Goal: Information Seeking & Learning: Learn about a topic

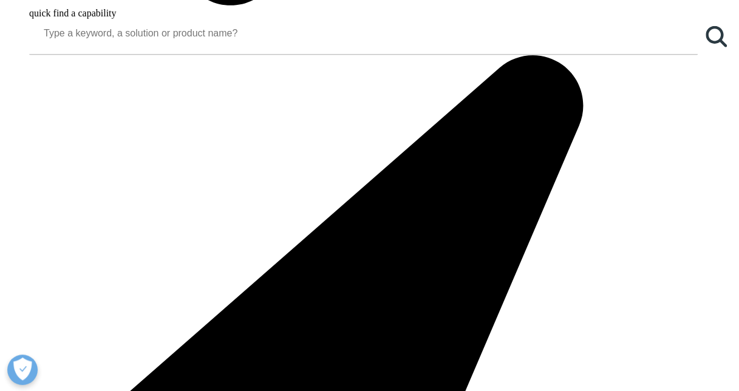
scroll to position [1454, 0]
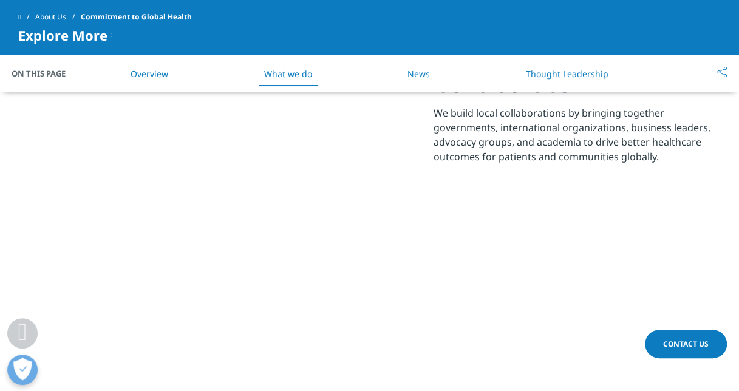
click at [155, 74] on link "Overview" at bounding box center [150, 74] width 38 height 12
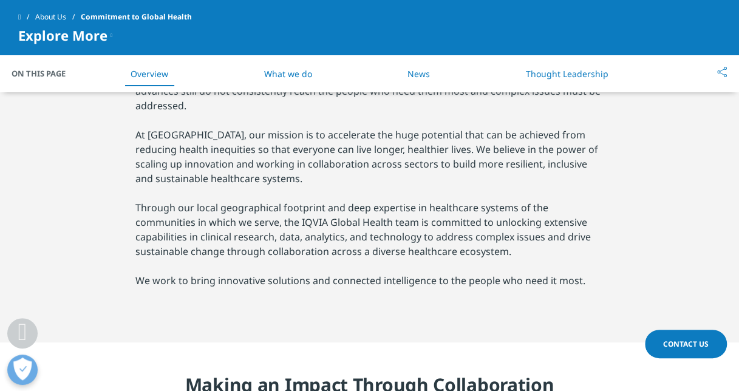
scroll to position [509, 0]
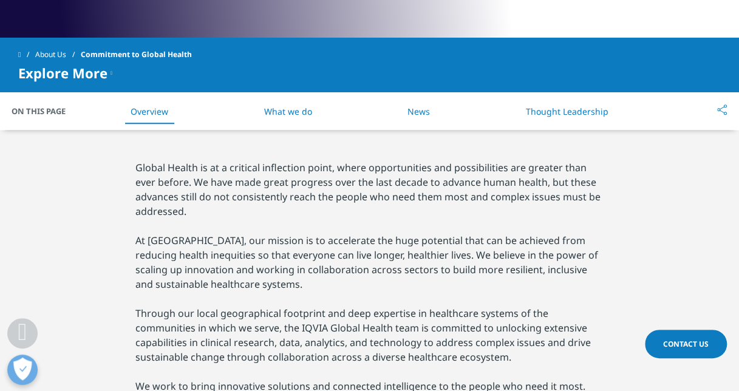
click at [111, 73] on icon at bounding box center [112, 73] width 2 height 15
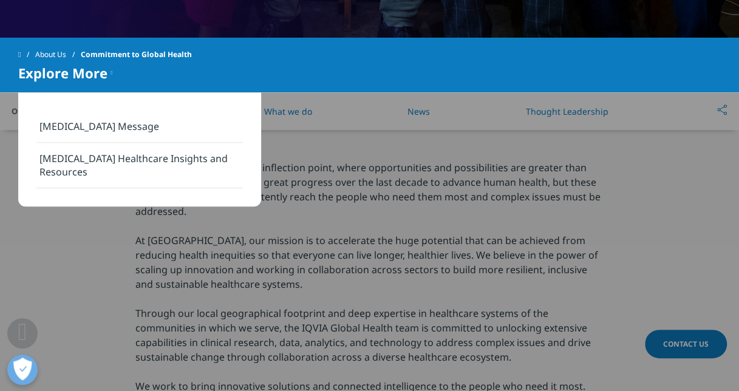
click at [62, 52] on link "About Us" at bounding box center [58, 55] width 46 height 22
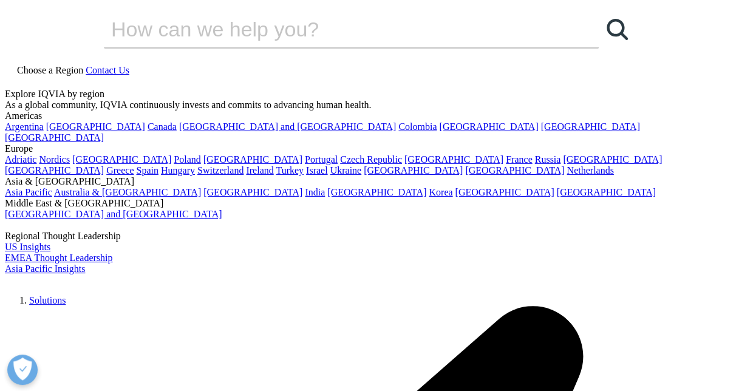
click at [423, 47] on input "Search" at bounding box center [334, 29] width 460 height 36
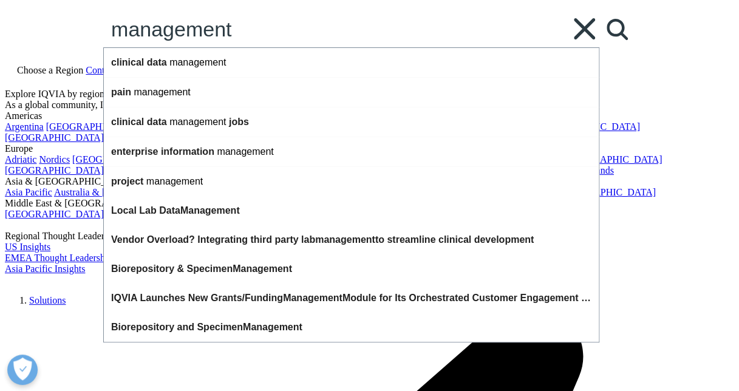
type input "management"
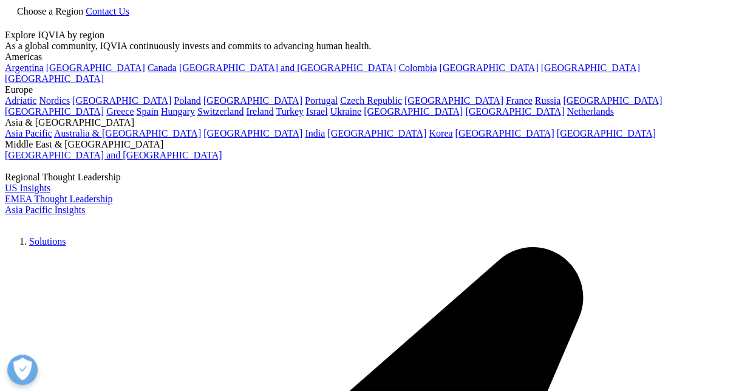
type input "management"
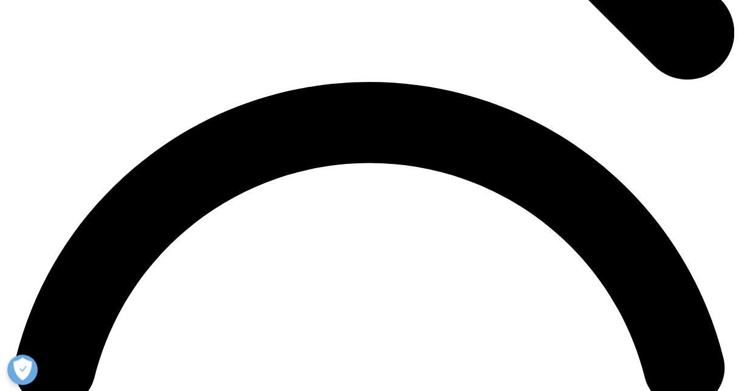
scroll to position [1410, 0]
